Goal: Navigation & Orientation: Understand site structure

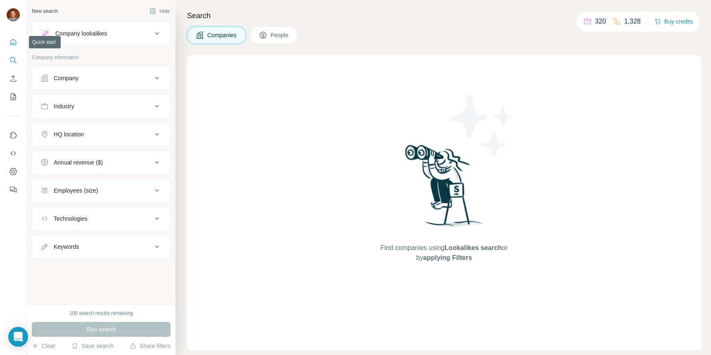
click at [14, 41] on icon "Quick start" at bounding box center [13, 42] width 8 height 8
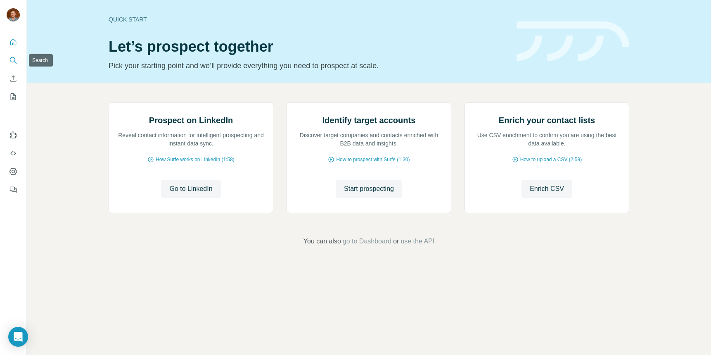
click at [16, 63] on icon "Search" at bounding box center [13, 60] width 8 height 8
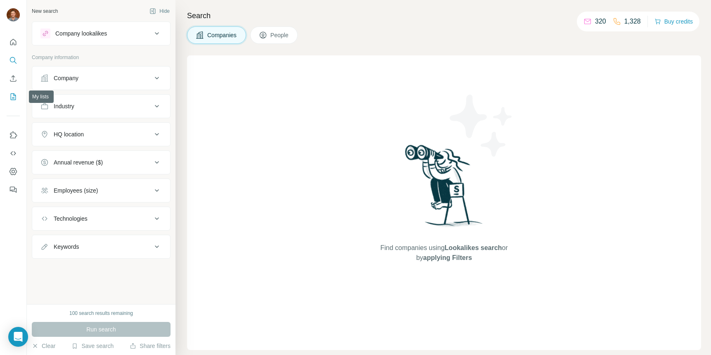
click at [18, 98] on button "My lists" at bounding box center [13, 96] width 13 height 15
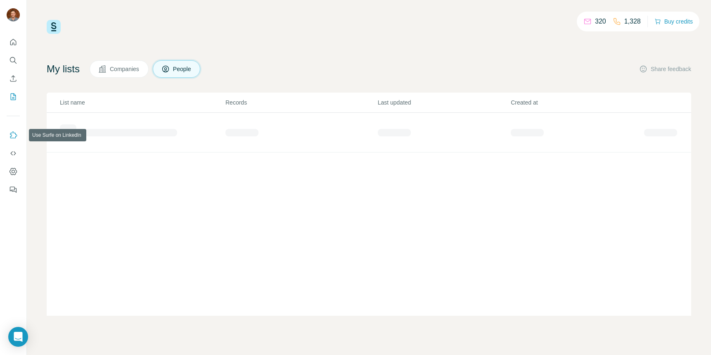
click at [16, 137] on icon "Use Surfe on LinkedIn" at bounding box center [13, 135] width 8 height 8
click at [12, 173] on icon "Dashboard" at bounding box center [13, 171] width 8 height 8
click at [589, 19] on div "320" at bounding box center [595, 22] width 23 height 10
click at [625, 22] on p "1,328" at bounding box center [633, 22] width 17 height 10
click at [10, 44] on icon "Quick start" at bounding box center [13, 42] width 8 height 8
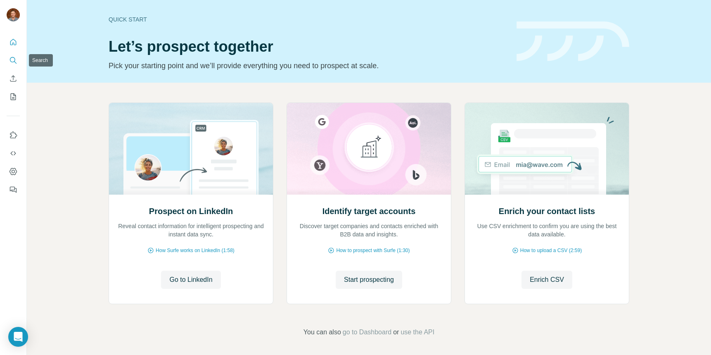
click at [13, 57] on icon "Search" at bounding box center [13, 60] width 8 height 8
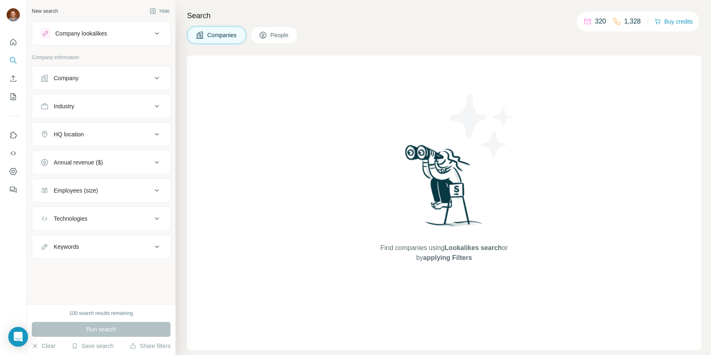
click at [281, 40] on button "People" at bounding box center [274, 34] width 48 height 17
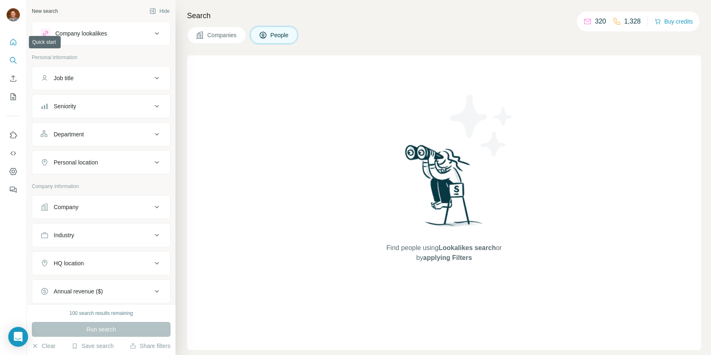
click at [14, 43] on icon "Quick start" at bounding box center [13, 42] width 8 height 8
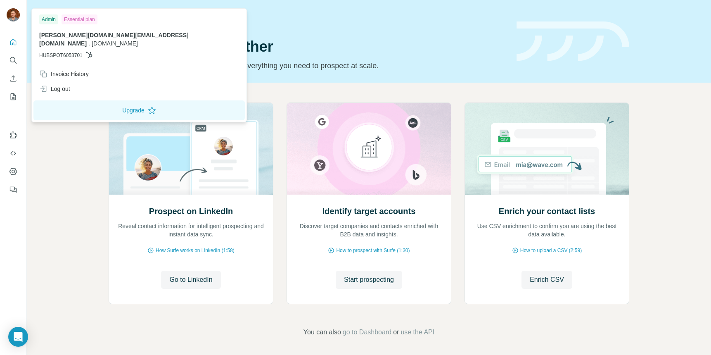
click at [15, 16] on img at bounding box center [13, 14] width 13 height 13
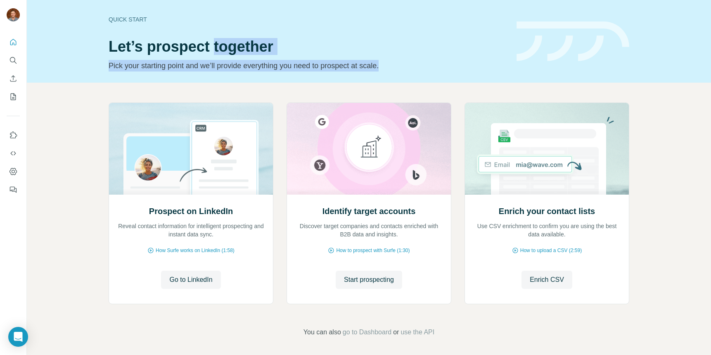
drag, startPoint x: 404, startPoint y: 63, endPoint x: 216, endPoint y: 42, distance: 188.8
click at [216, 42] on div "Quick start Let’s prospect together Pick your starting point and we’ll provide …" at bounding box center [308, 41] width 398 height 60
drag, startPoint x: 110, startPoint y: 45, endPoint x: 402, endPoint y: 81, distance: 293.8
click at [402, 81] on div "Quick start Let’s prospect together Pick your starting point and we’ll provide …" at bounding box center [369, 41] width 684 height 83
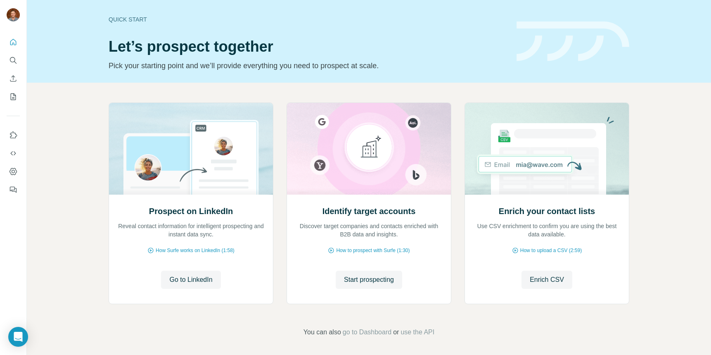
click at [403, 76] on div "Quick start Let’s prospect together Pick your starting point and we’ll provide …" at bounding box center [369, 41] width 684 height 83
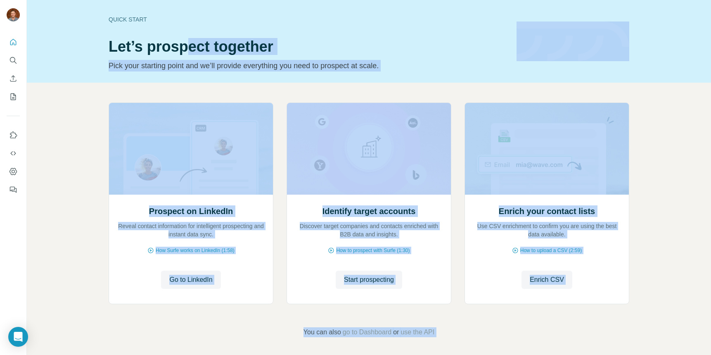
drag, startPoint x: 140, startPoint y: 35, endPoint x: 188, endPoint y: 41, distance: 48.3
click at [188, 41] on body "Quick start Let’s prospect together Pick your starting point and we’ll provide …" at bounding box center [355, 177] width 711 height 355
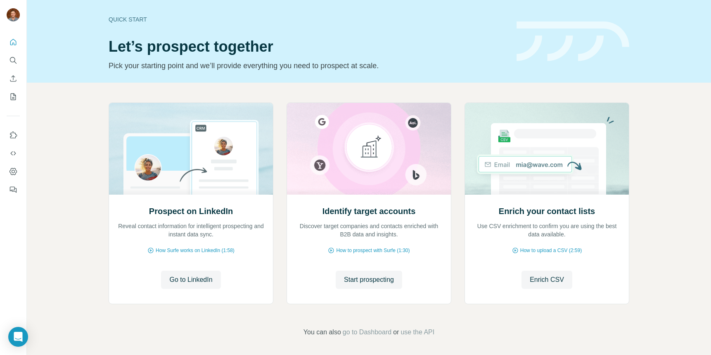
click at [49, 46] on div "Quick start Let’s prospect together Pick your starting point and we’ll provide …" at bounding box center [369, 41] width 684 height 83
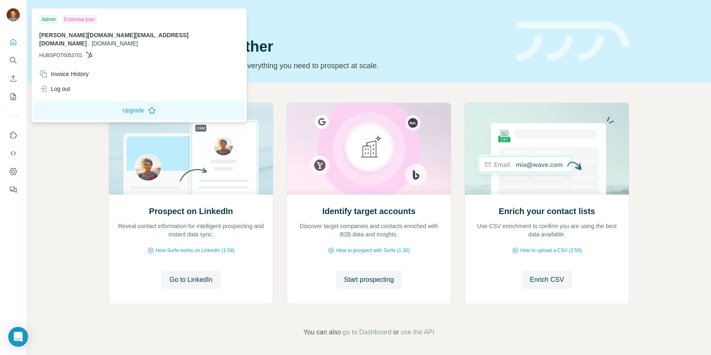
click at [10, 13] on img at bounding box center [13, 14] width 13 height 13
click at [72, 188] on div "Prospect on LinkedIn Reveal contact information for intelligent prospecting and…" at bounding box center [369, 220] width 684 height 274
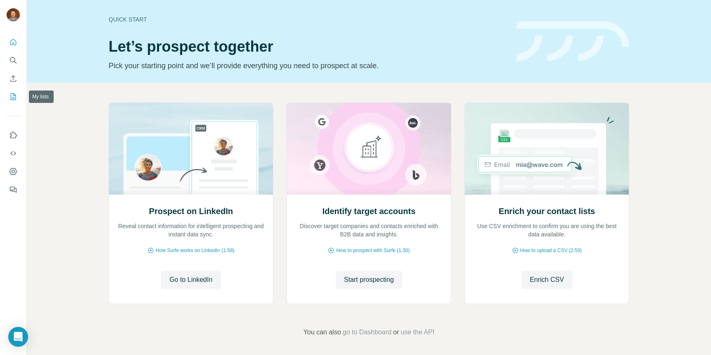
click at [8, 95] on button "My lists" at bounding box center [13, 96] width 13 height 15
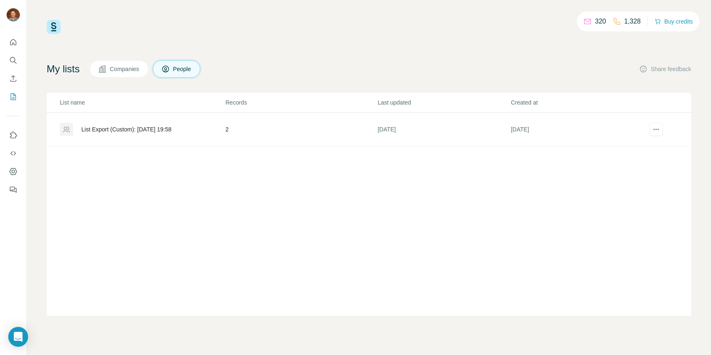
click at [124, 68] on span "Companies" at bounding box center [125, 69] width 30 height 8
